Goal: Task Accomplishment & Management: Use online tool/utility

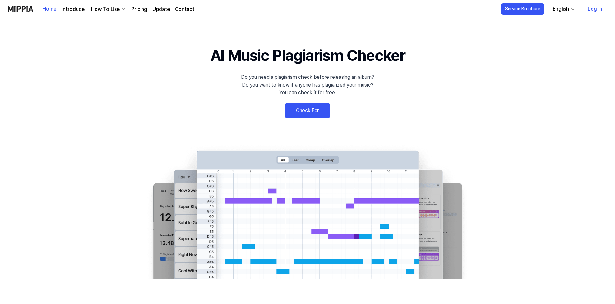
click at [308, 104] on link "Check For Free" at bounding box center [307, 110] width 45 height 15
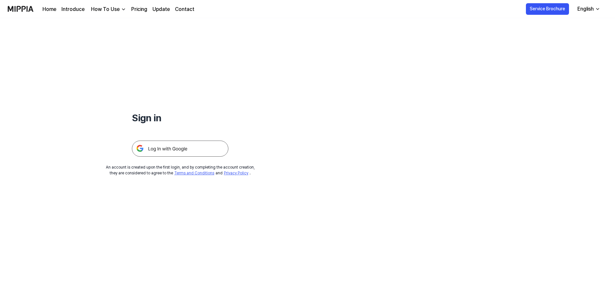
click at [210, 144] on img at bounding box center [180, 148] width 96 height 16
